Goal: Task Accomplishment & Management: Complete application form

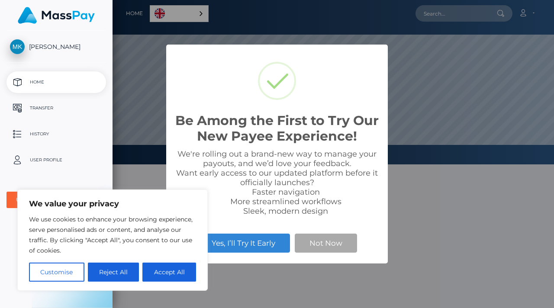
scroll to position [165, 442]
click at [179, 271] on button "Accept All" at bounding box center [170, 272] width 54 height 19
checkbox input "true"
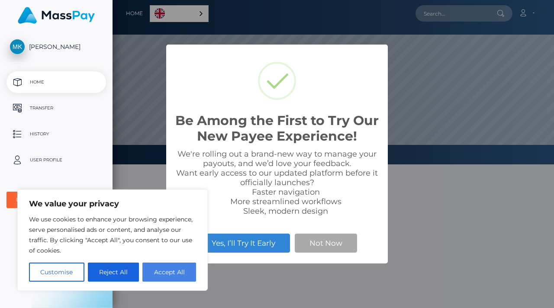
checkbox input "true"
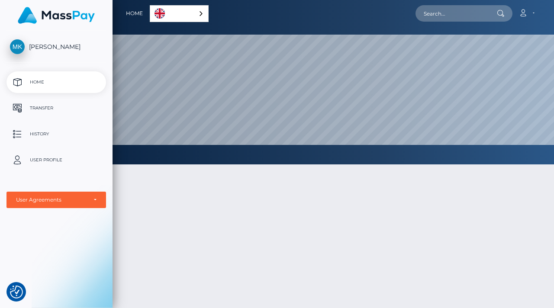
click at [282, 202] on div at bounding box center [334, 279] width 442 height 255
click at [52, 110] on p "Transfer" at bounding box center [56, 108] width 93 height 13
